Goal: Transaction & Acquisition: Purchase product/service

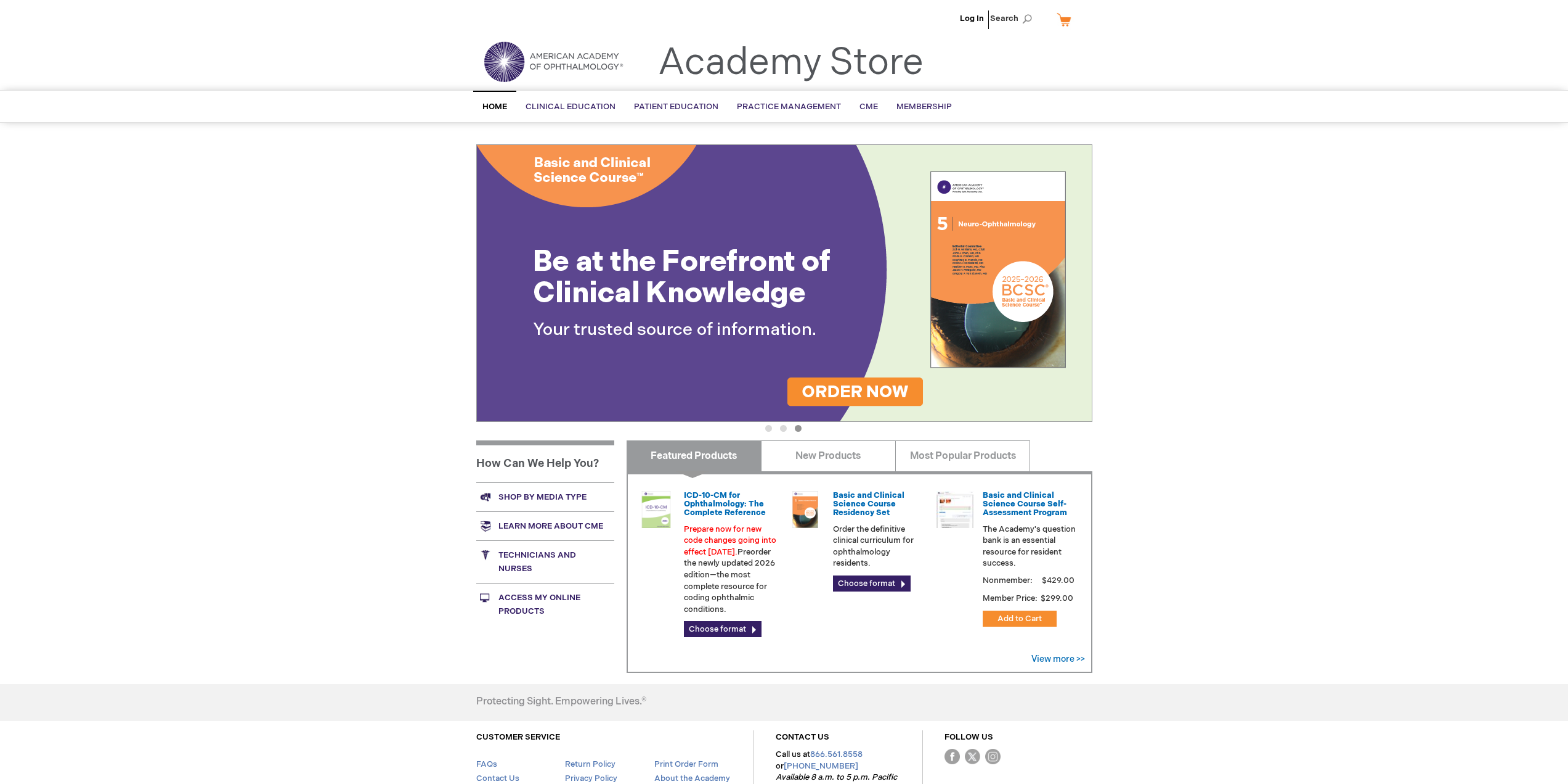
click at [659, 292] on img at bounding box center [784, 283] width 616 height 277
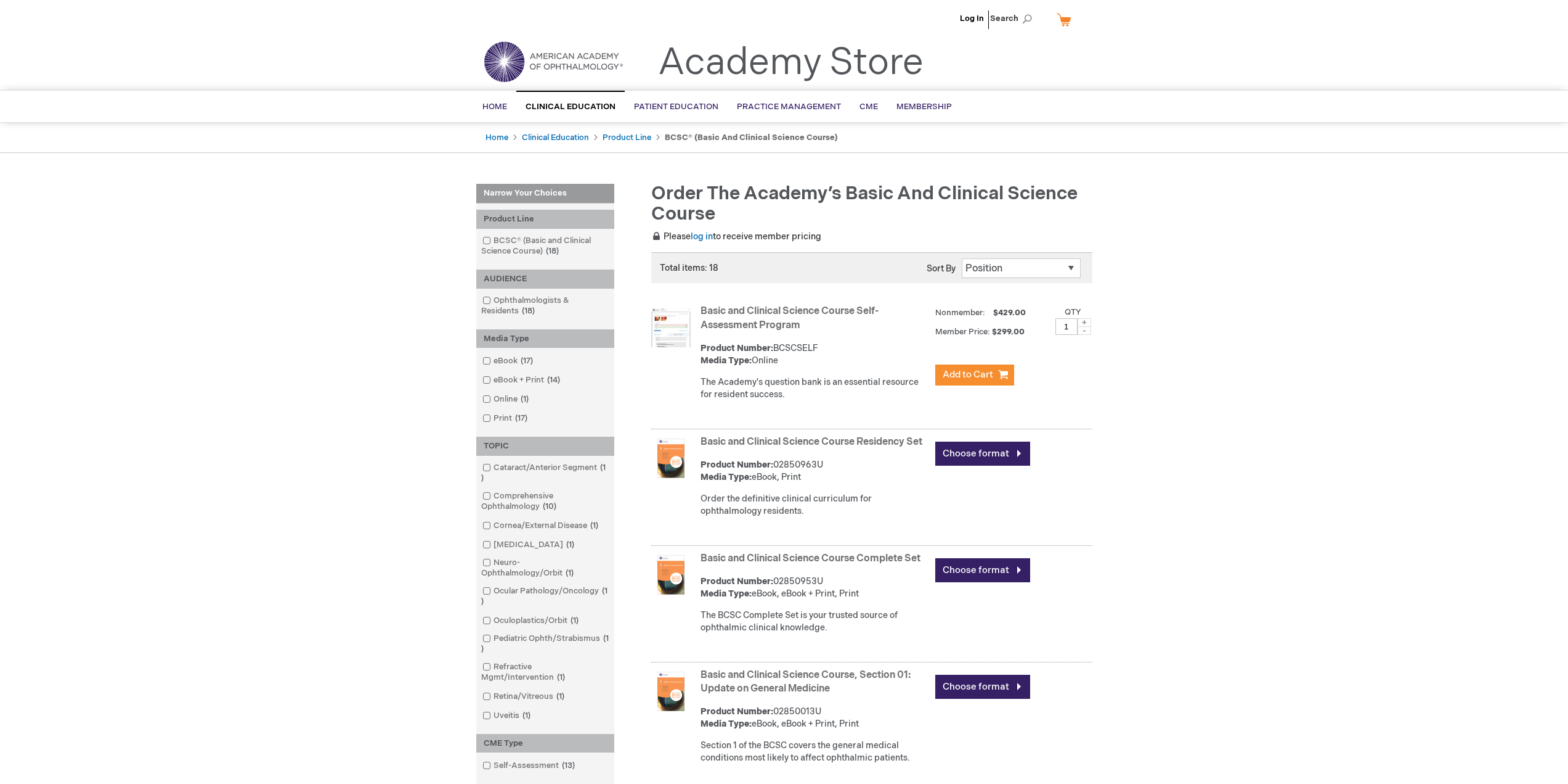
scroll to position [123, 0]
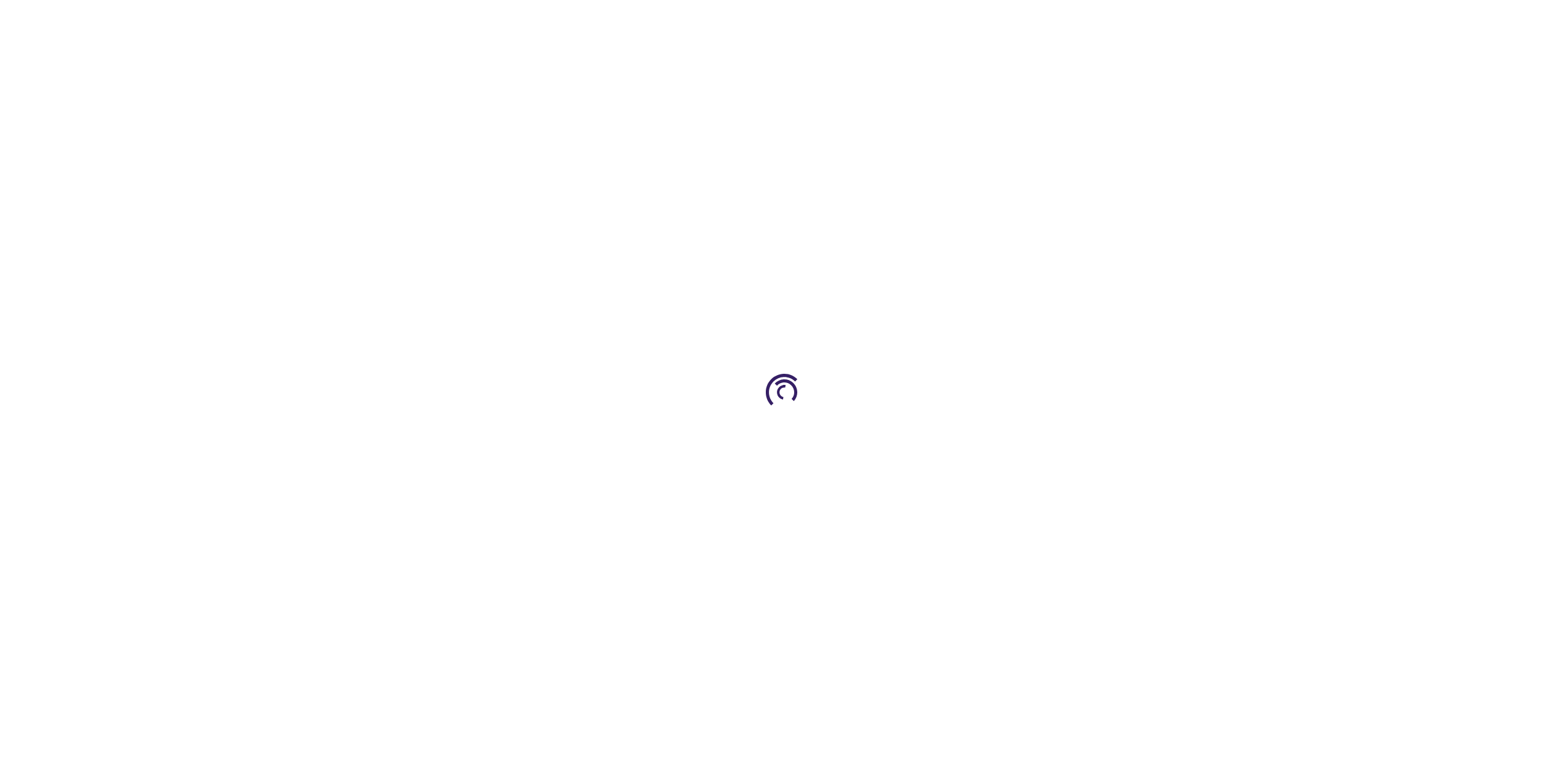
type input "0"
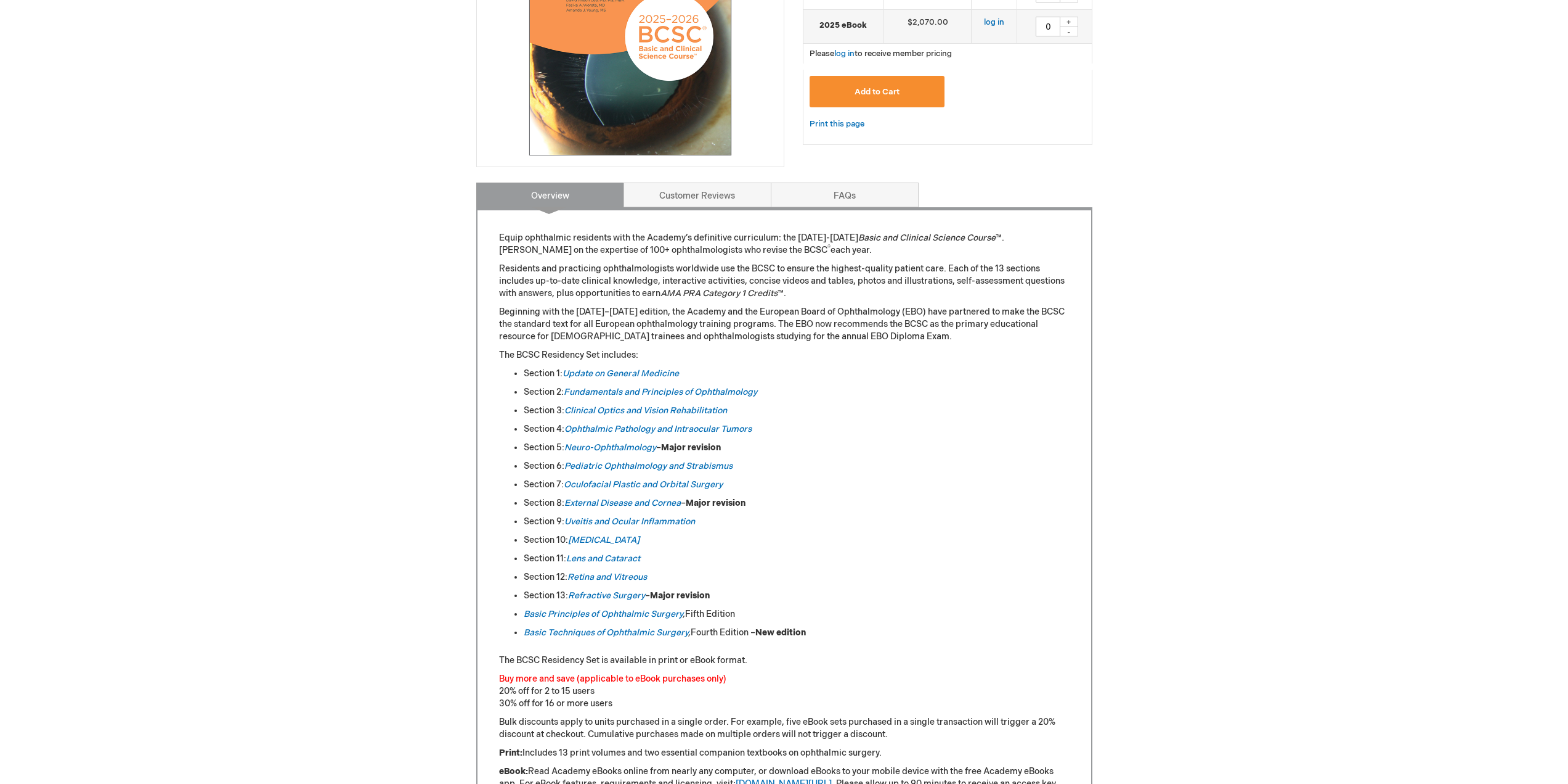
scroll to position [20, 0]
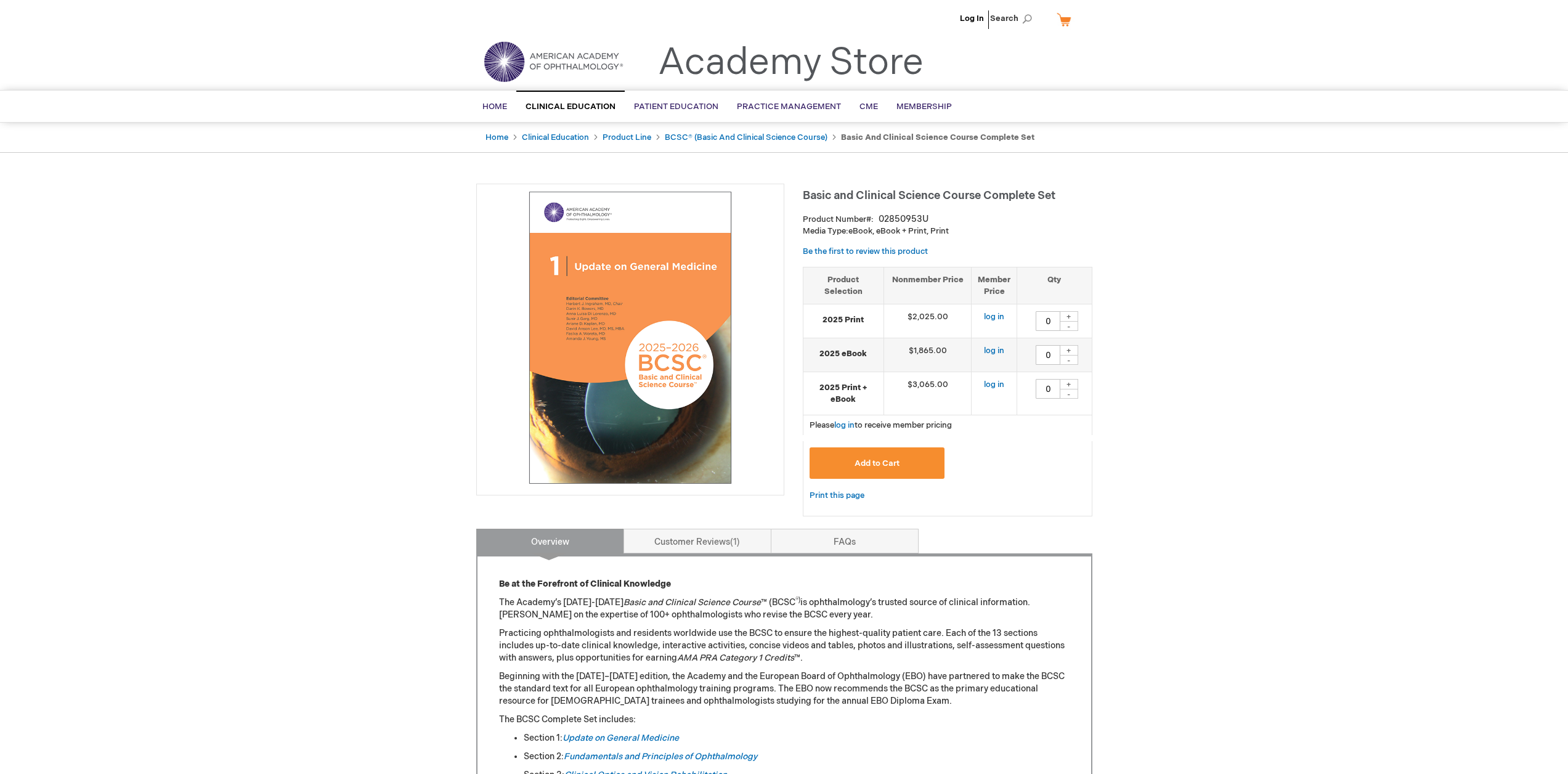
type input "0"
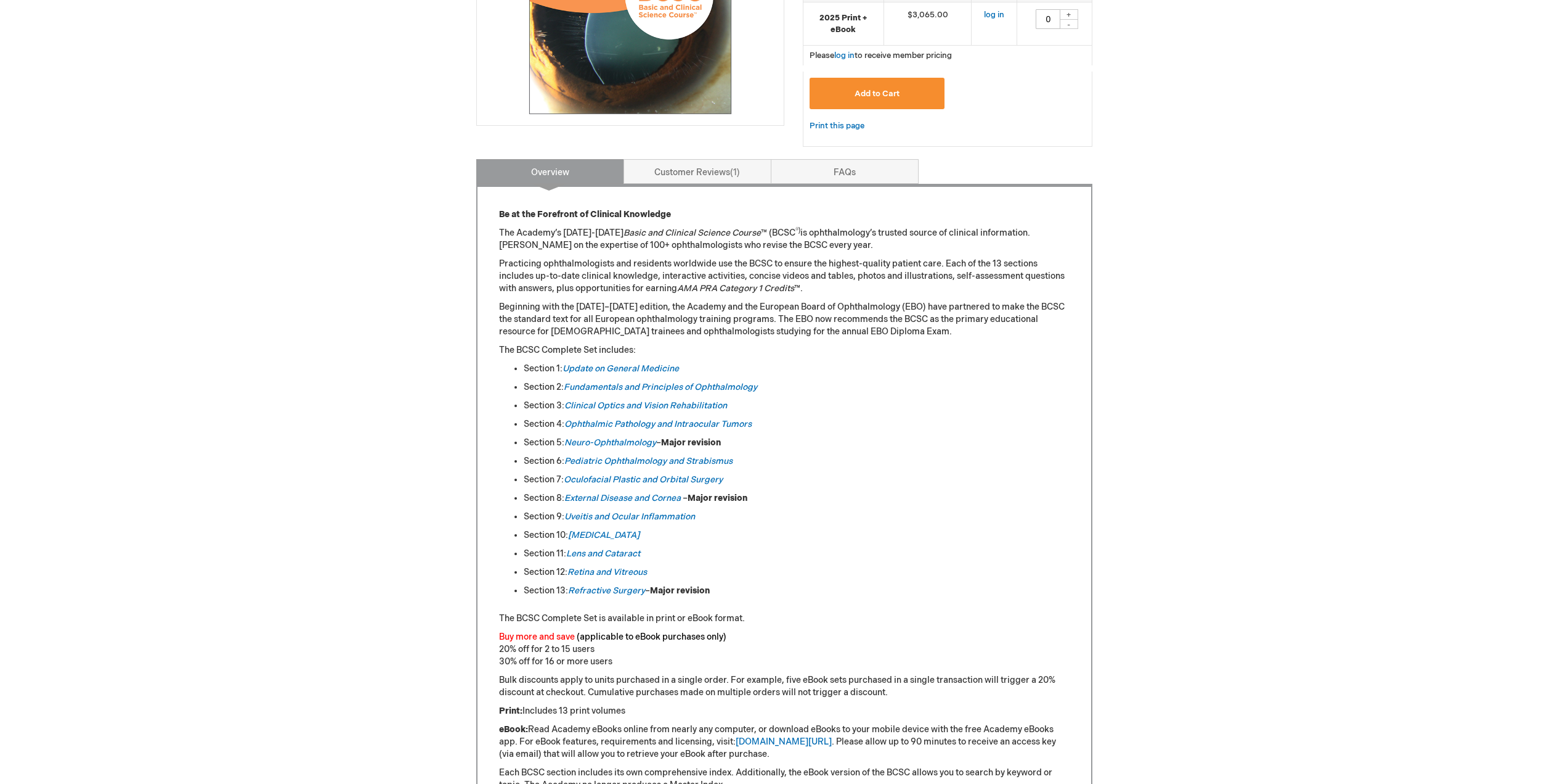
scroll to position [185, 0]
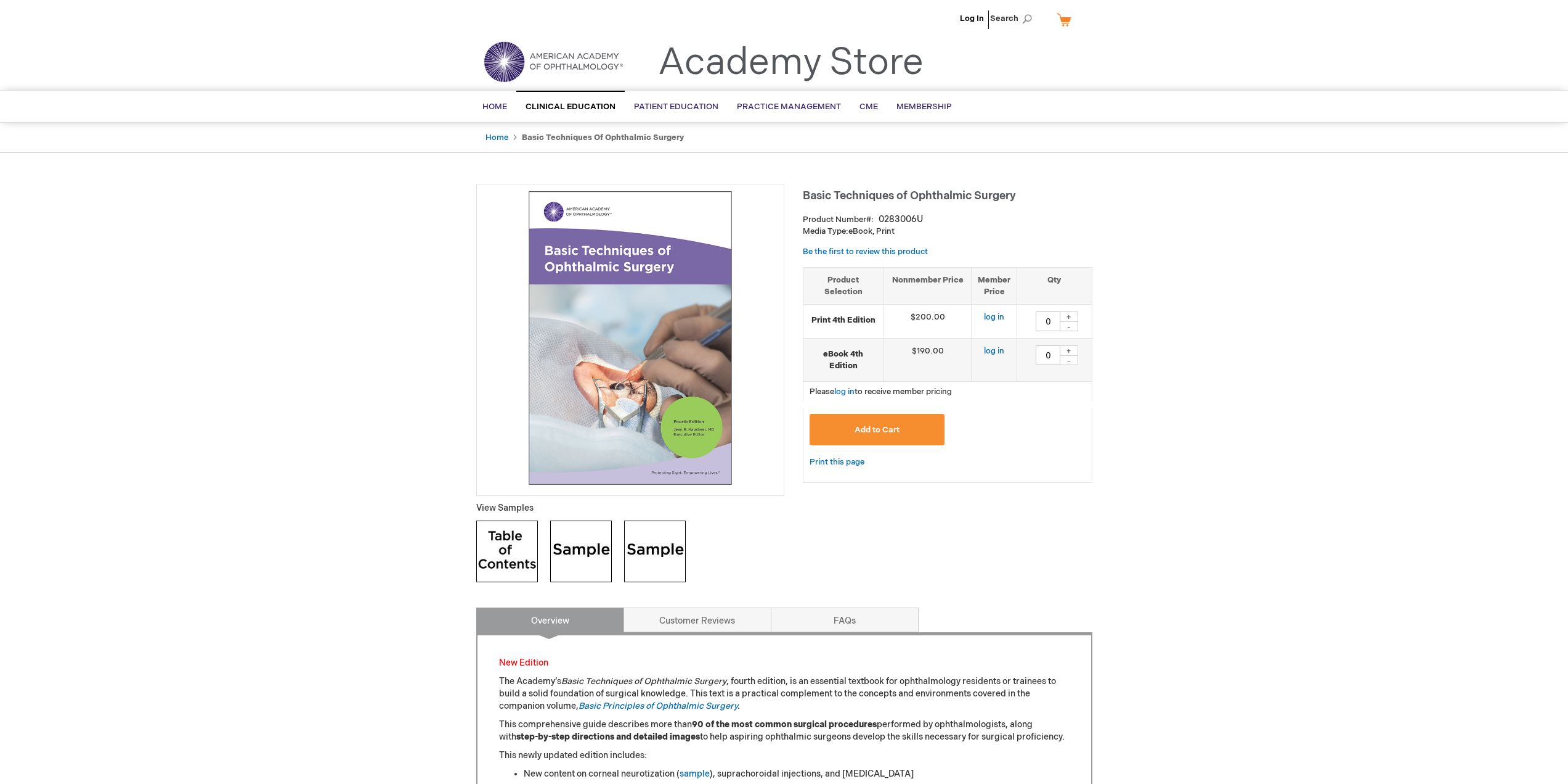
click at [648, 315] on img at bounding box center [630, 337] width 295 height 295
click at [594, 551] on img at bounding box center [581, 551] width 62 height 62
click at [654, 549] on img at bounding box center [655, 551] width 62 height 62
click at [492, 542] on img at bounding box center [507, 551] width 62 height 62
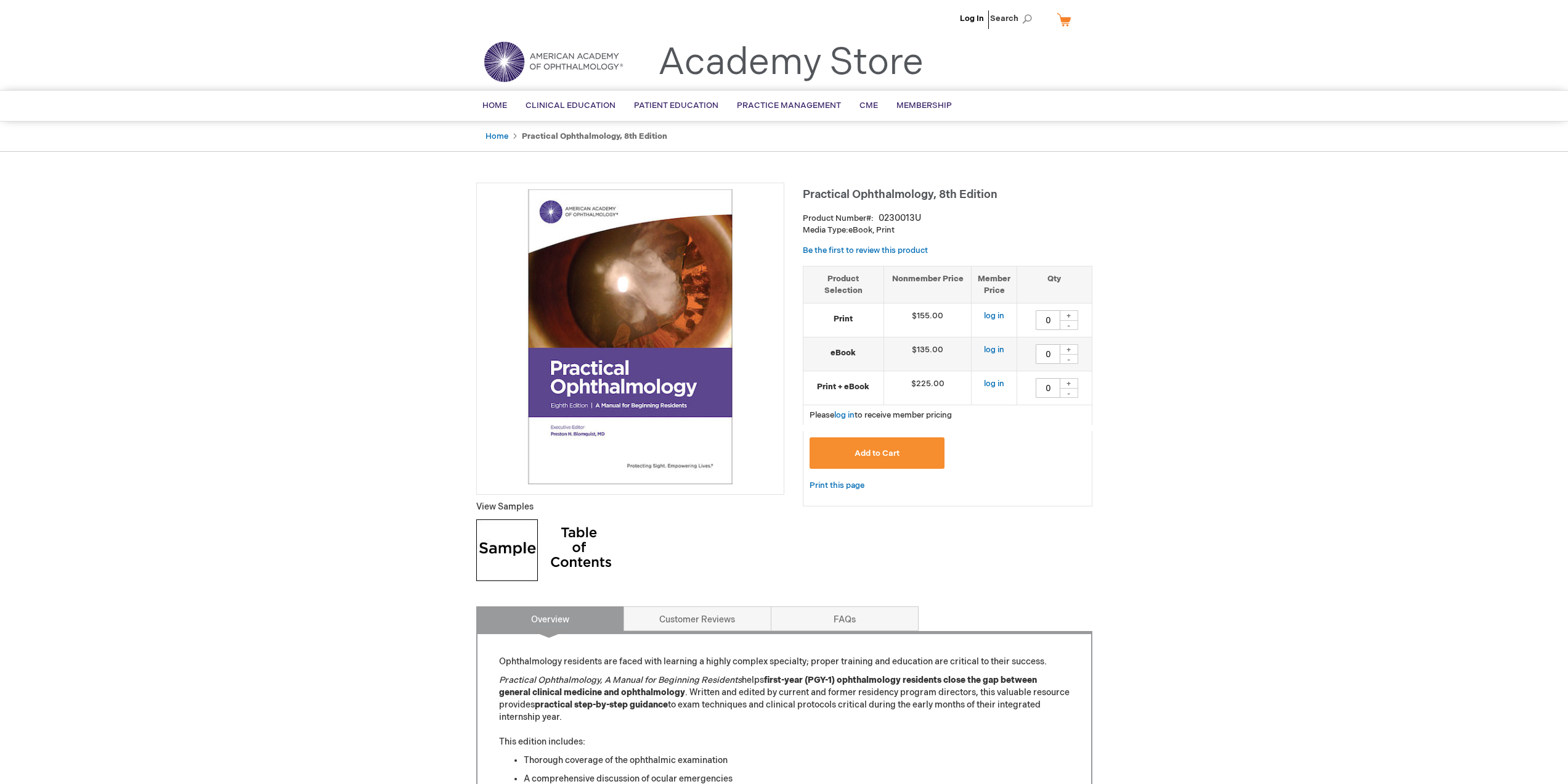
click at [571, 544] on img at bounding box center [581, 550] width 62 height 62
